Goal: Manage account settings

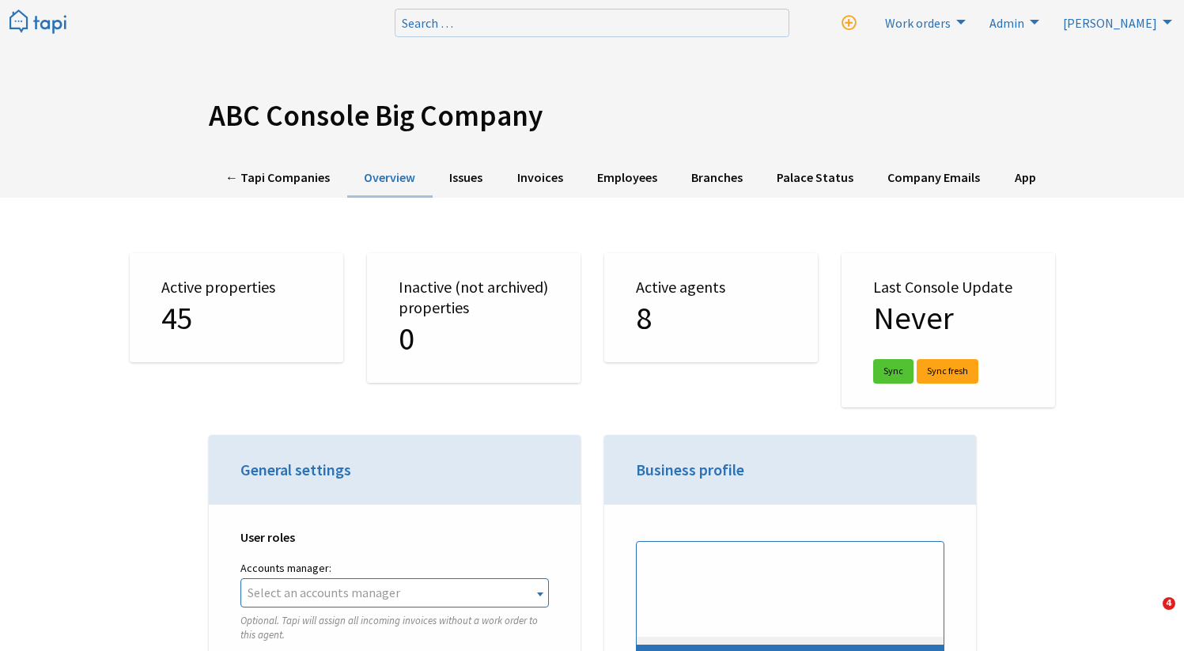
select select "TAPI"
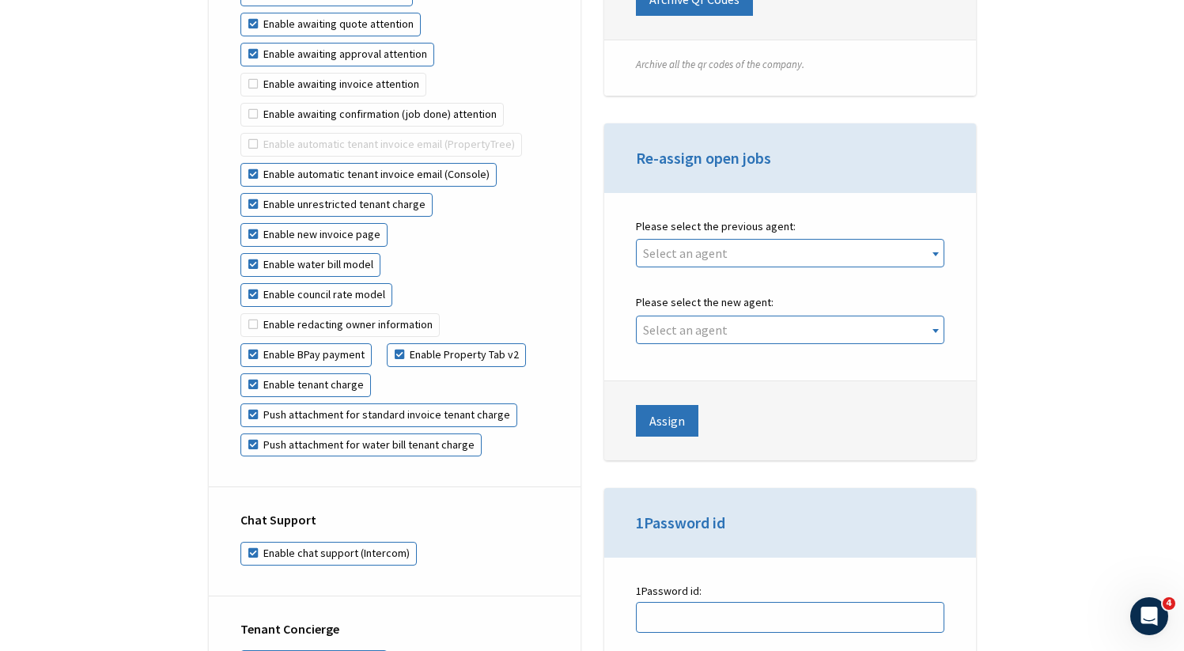
scroll to position [3373, 0]
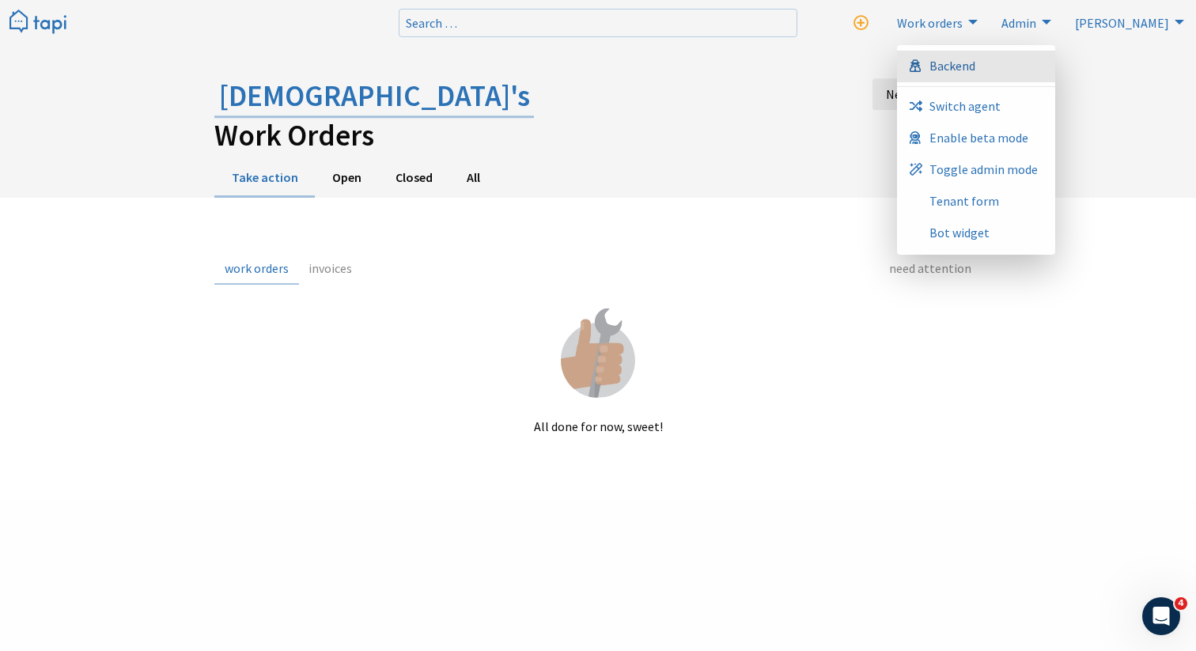
click at [1055, 74] on link "Backend" at bounding box center [976, 67] width 158 height 32
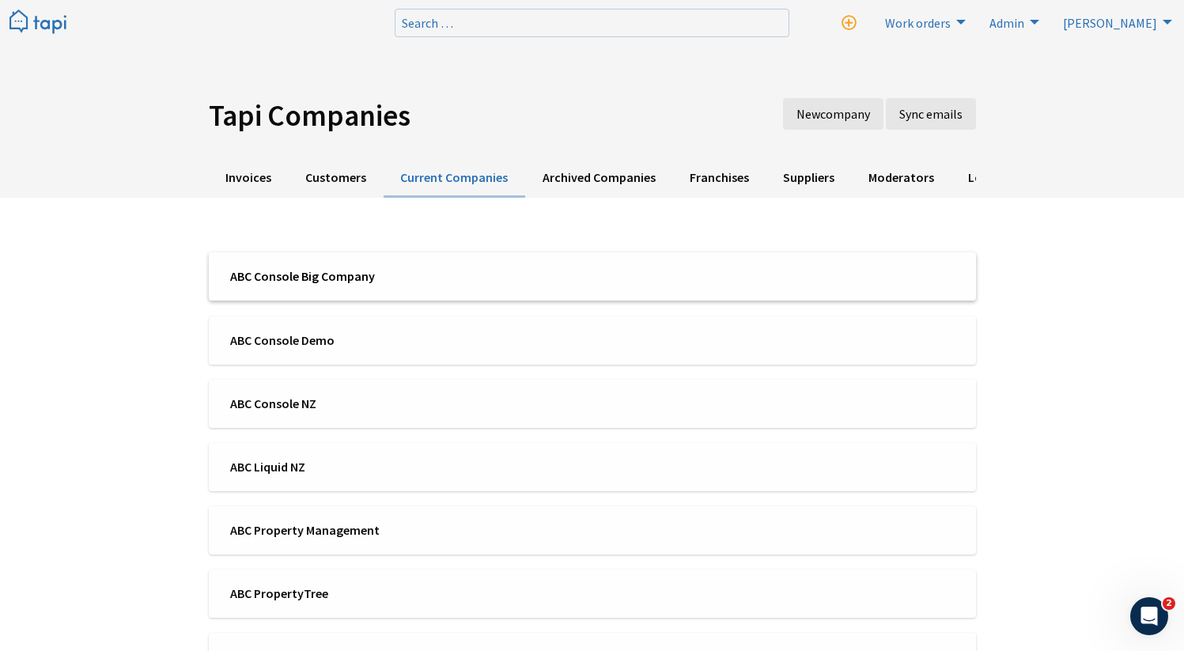
click at [334, 271] on span "ABC Console Big Company" at bounding box center [406, 275] width 352 height 17
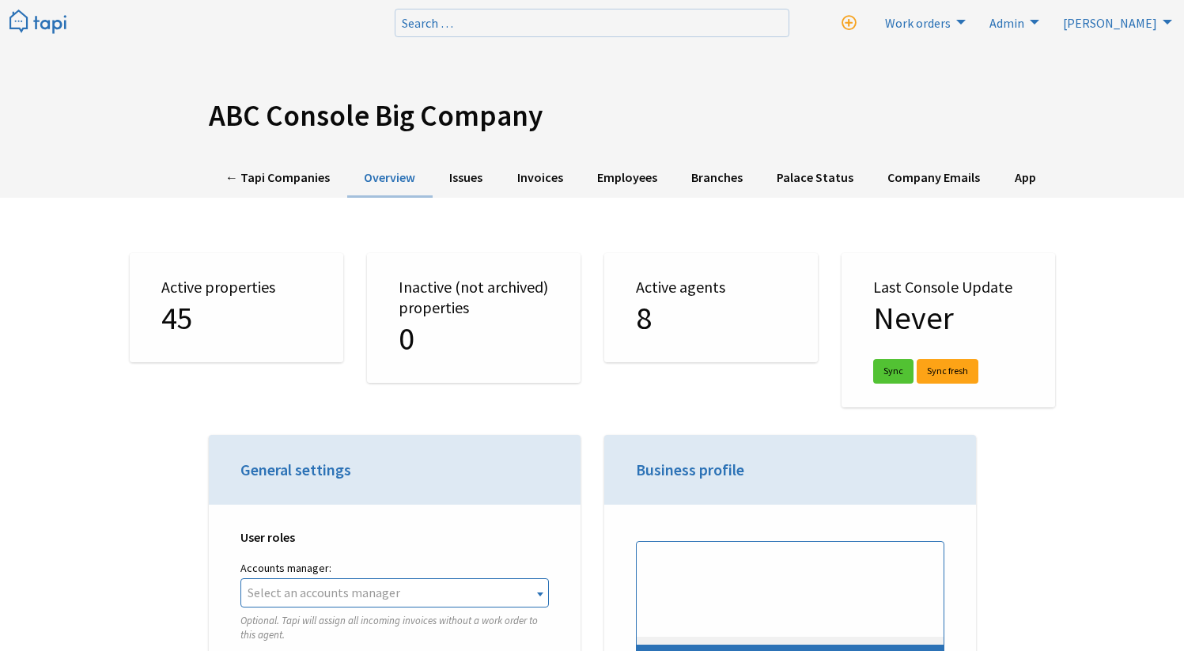
select select "TAPI"
click at [622, 181] on link "Employees" at bounding box center [627, 178] width 94 height 39
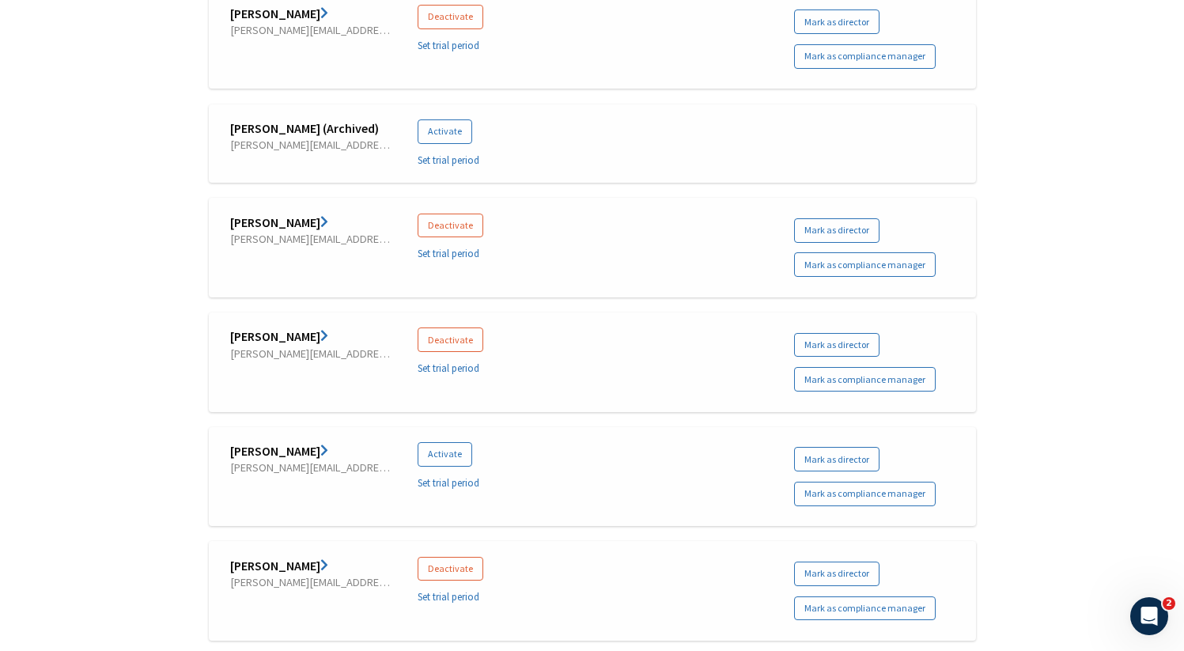
scroll to position [1103, 0]
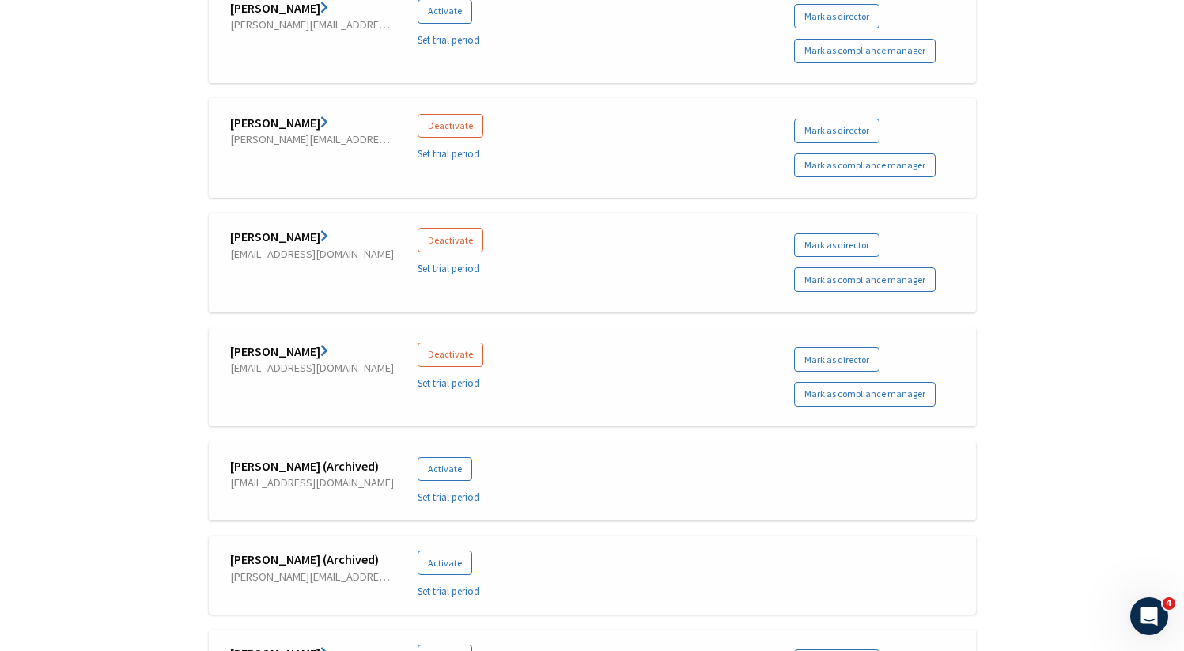
click at [278, 343] on link "Chrystler Reyes" at bounding box center [279, 351] width 98 height 16
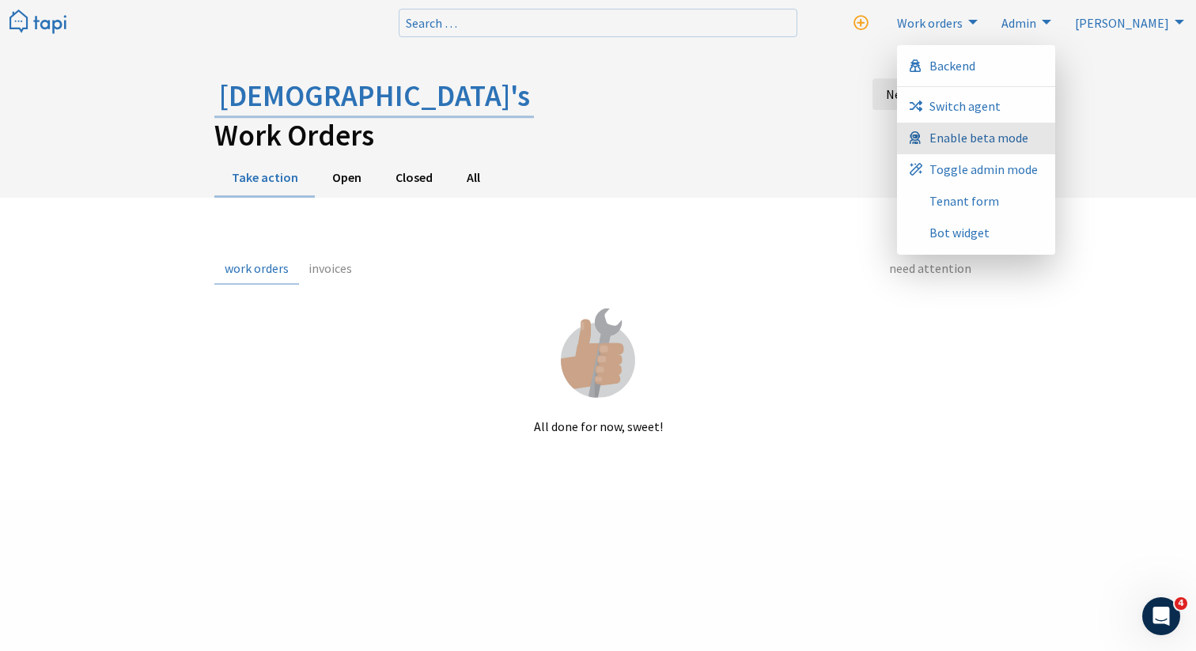
click at [1028, 142] on span "Enable beta mode" at bounding box center [978, 137] width 99 height 13
